Goal: Transaction & Acquisition: Obtain resource

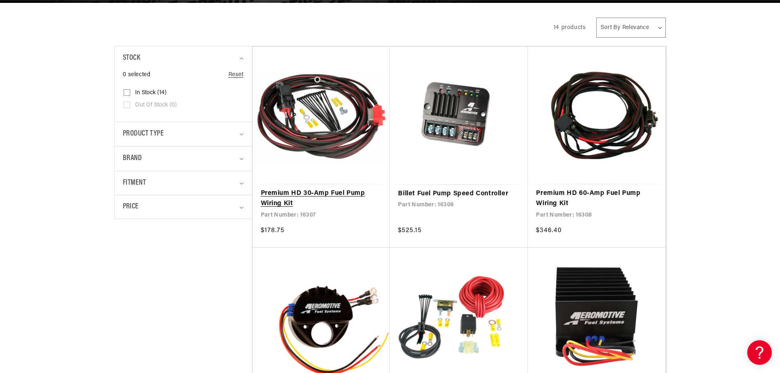
click at [284, 192] on link "Premium HD 30-Amp Fuel Pump Wiring Kit" at bounding box center [321, 198] width 121 height 21
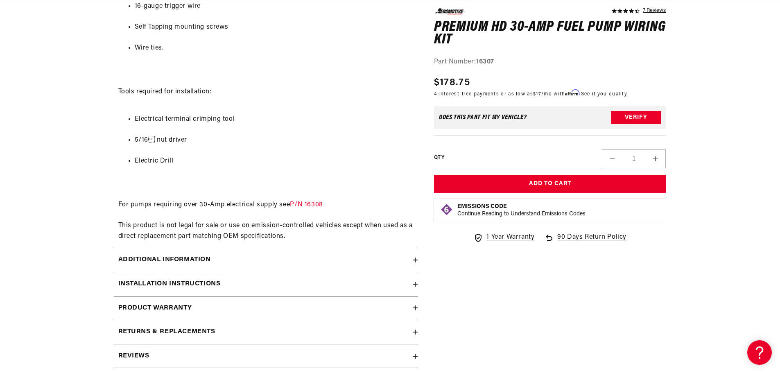
scroll to position [655, 0]
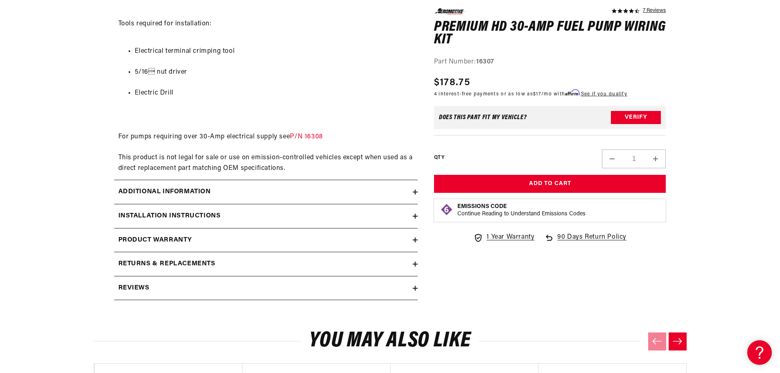
click at [246, 216] on div "Installation Instructions" at bounding box center [263, 216] width 299 height 11
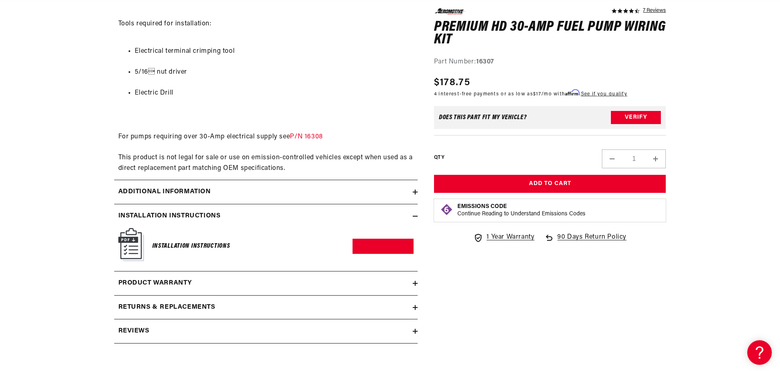
click at [181, 245] on h6 "Installation Instructions" at bounding box center [191, 246] width 78 height 11
click at [401, 244] on link "Download PDF" at bounding box center [383, 246] width 61 height 15
